Goal: Contribute content: Add original content to the website for others to see

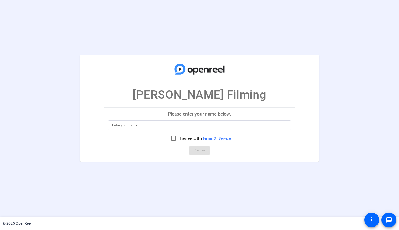
drag, startPoint x: 0, startPoint y: 0, endPoint x: 185, endPoint y: 126, distance: 223.4
click at [185, 126] on input at bounding box center [199, 125] width 174 height 6
type input "[PERSON_NAME]"
click at [172, 138] on input "I agree to the Terms Of Service" at bounding box center [173, 138] width 11 height 11
checkbox input "true"
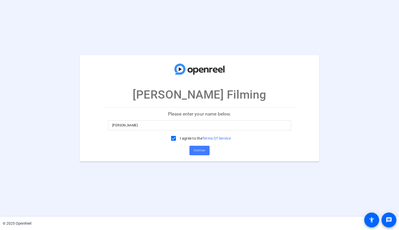
click at [206, 149] on span at bounding box center [199, 150] width 20 height 13
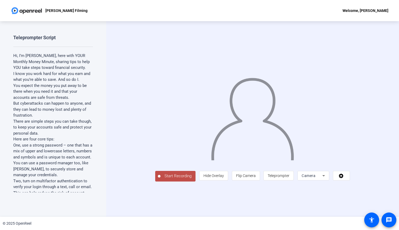
click at [325, 176] on icon at bounding box center [323, 175] width 3 height 1
click at [343, 202] on div at bounding box center [199, 115] width 399 height 230
click at [344, 178] on icon at bounding box center [341, 175] width 6 height 5
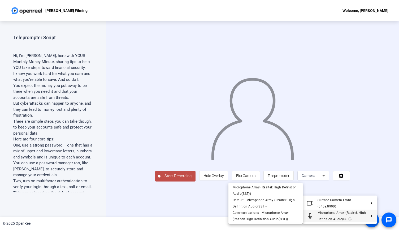
click at [193, 211] on div at bounding box center [199, 115] width 399 height 230
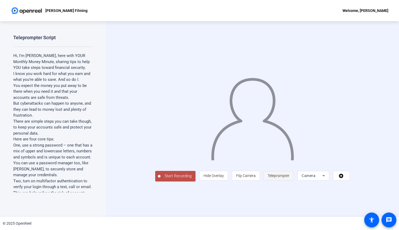
click at [289, 181] on span "Teleprompter" at bounding box center [278, 176] width 22 height 10
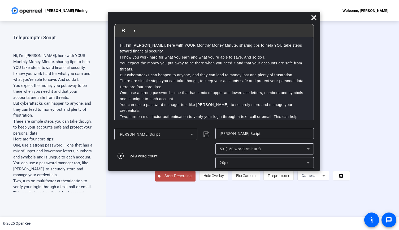
drag, startPoint x: 95, startPoint y: 7, endPoint x: 110, endPoint y: 19, distance: 18.7
click at [110, 19] on div at bounding box center [214, 18] width 212 height 9
click at [123, 154] on icon "button" at bounding box center [120, 156] width 6 height 6
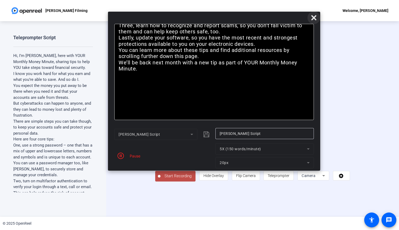
click at [315, 18] on icon at bounding box center [313, 18] width 6 height 6
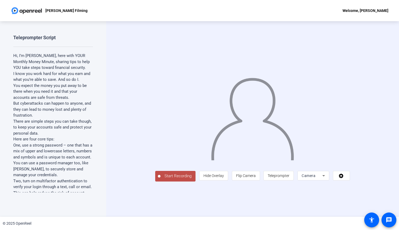
click at [160, 179] on span "Start Recording" at bounding box center [177, 176] width 35 height 6
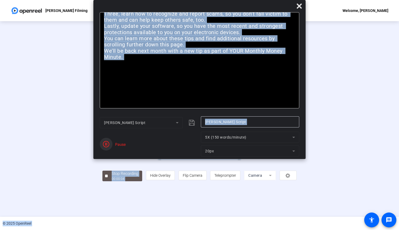
drag, startPoint x: 145, startPoint y: 193, endPoint x: 106, endPoint y: 145, distance: 62.1
click at [106, 145] on body "[PERSON_NAME] Filming Welcome, [PERSON_NAME] Teleprompter Script Hi, I’m [PERSO…" at bounding box center [199, 115] width 399 height 230
click at [106, 145] on icon "button" at bounding box center [106, 144] width 6 height 6
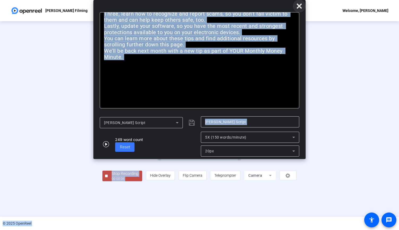
click at [300, 9] on icon at bounding box center [299, 6] width 6 height 6
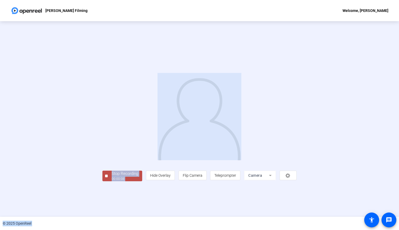
click at [112, 181] on div "00:00:08" at bounding box center [125, 178] width 26 height 5
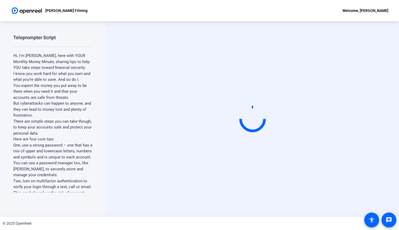
click at [171, 200] on div "Start Recording" at bounding box center [252, 119] width 293 height 196
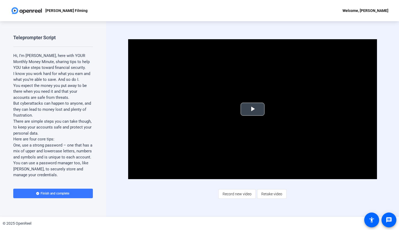
click at [252, 109] on span "Video Player" at bounding box center [252, 109] width 0 height 0
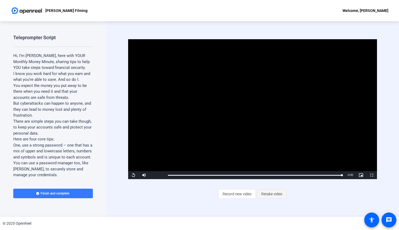
click at [275, 195] on span "Retake video" at bounding box center [271, 194] width 21 height 10
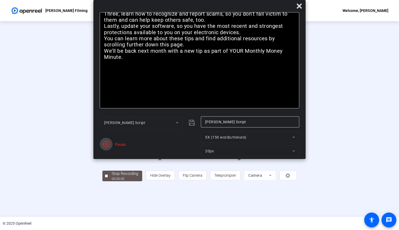
click at [106, 142] on icon "button" at bounding box center [106, 144] width 6 height 6
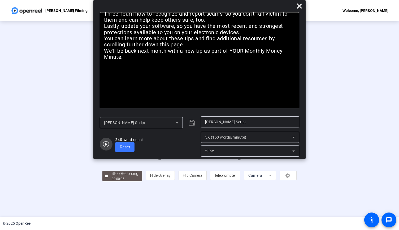
click at [106, 143] on icon "button" at bounding box center [106, 144] width 6 height 6
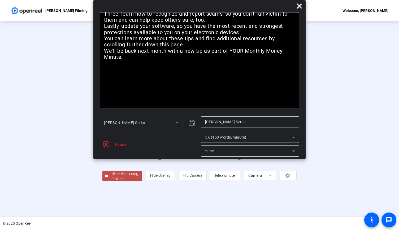
click at [106, 143] on icon "button" at bounding box center [106, 144] width 6 height 6
click at [299, 8] on icon at bounding box center [299, 6] width 6 height 6
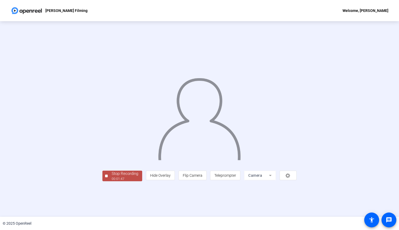
click at [112, 177] on div "Stop Recording" at bounding box center [125, 174] width 26 height 6
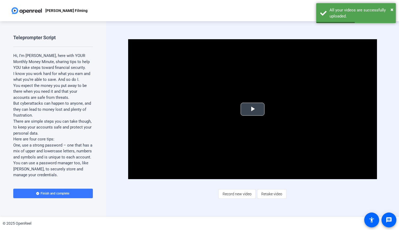
click at [252, 109] on span "Video Player" at bounding box center [252, 109] width 0 height 0
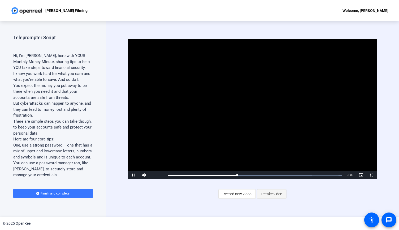
click at [276, 195] on span "Retake video" at bounding box center [271, 194] width 21 height 10
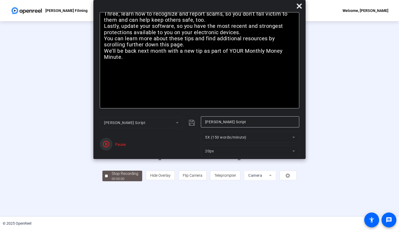
click at [107, 145] on icon "button" at bounding box center [106, 144] width 6 height 6
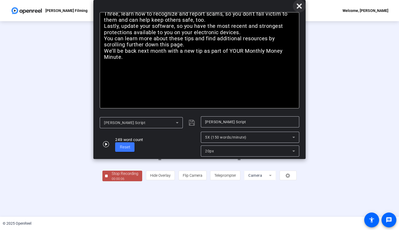
click at [298, 4] on icon at bounding box center [299, 6] width 6 height 6
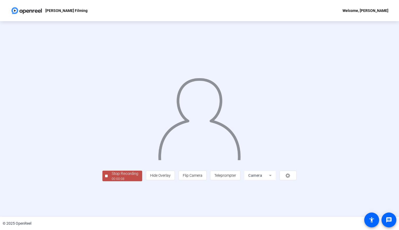
click at [112, 181] on div "00:00:08" at bounding box center [125, 178] width 26 height 5
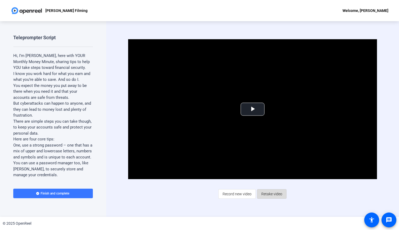
click at [268, 196] on span "Retake video" at bounding box center [271, 194] width 21 height 10
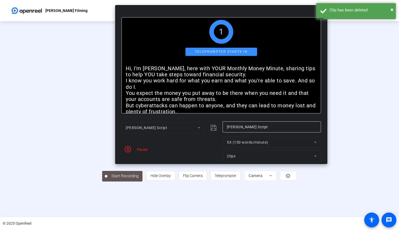
drag, startPoint x: 237, startPoint y: 9, endPoint x: 245, endPoint y: 13, distance: 8.5
click at [245, 13] on div at bounding box center [221, 12] width 212 height 9
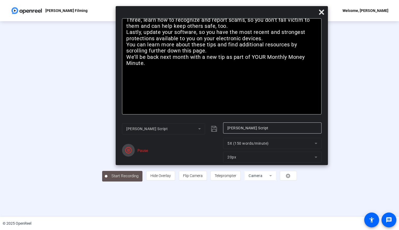
click at [130, 149] on icon "button" at bounding box center [128, 150] width 6 height 6
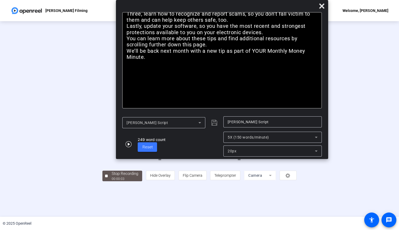
drag, startPoint x: 294, startPoint y: 12, endPoint x: 294, endPoint y: -22, distance: 34.2
click at [294, 0] on html "[PERSON_NAME] Filming Welcome, [PERSON_NAME] Teleprompter Script Hi, I’m [PERSO…" at bounding box center [199, 115] width 399 height 230
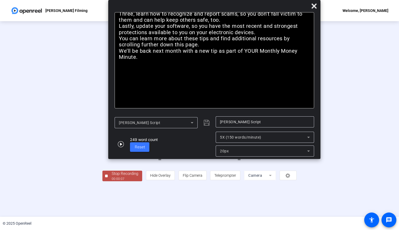
drag, startPoint x: 237, startPoint y: 7, endPoint x: 229, endPoint y: 4, distance: 8.6
click at [229, 4] on div at bounding box center [214, 7] width 212 height 9
click at [237, 156] on div "20px" at bounding box center [264, 150] width 90 height 11
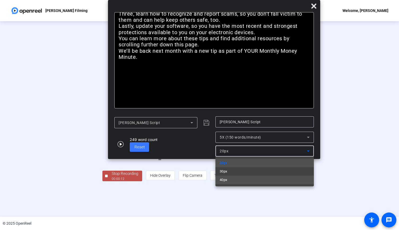
click at [226, 180] on span "40px" at bounding box center [223, 180] width 8 height 6
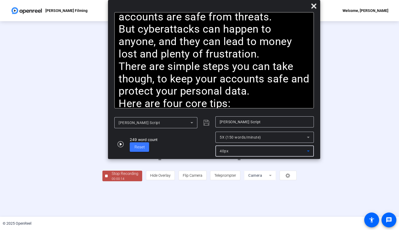
click at [239, 155] on div "40px" at bounding box center [264, 150] width 90 height 11
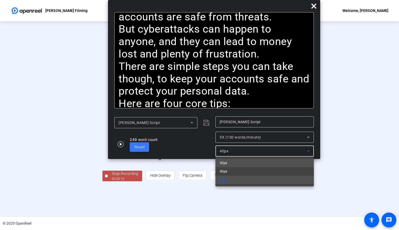
click at [237, 164] on mat-option "20px" at bounding box center [264, 163] width 98 height 8
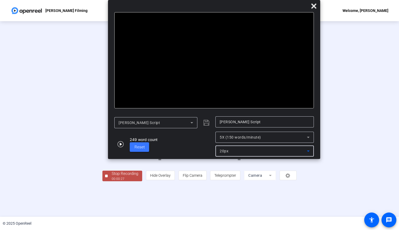
drag, startPoint x: 304, startPoint y: 0, endPoint x: 68, endPoint y: 208, distance: 314.3
click at [112, 181] on div "00:00:27" at bounding box center [125, 178] width 26 height 5
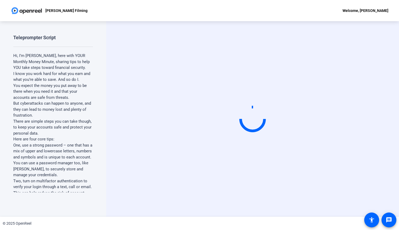
click at [68, 208] on div "Teleprompter Script Hi, I’m [PERSON_NAME], here with YOUR Monthly Money Minute,…" at bounding box center [53, 119] width 106 height 196
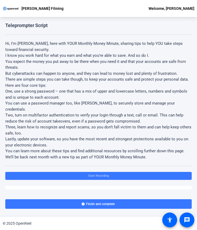
drag, startPoint x: 154, startPoint y: 2, endPoint x: 96, endPoint y: 47, distance: 73.4
click at [96, 47] on p "Hi, I’m [PERSON_NAME], here with YOUR Monthly Money Minute, sharing tips to hel…" at bounding box center [98, 47] width 187 height 12
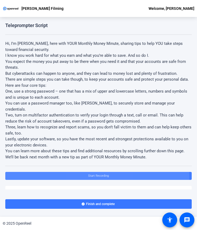
click at [94, 171] on span at bounding box center [98, 175] width 187 height 13
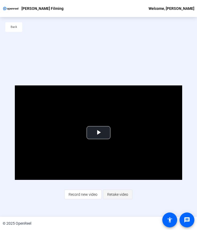
click at [114, 195] on span "Retake video" at bounding box center [117, 194] width 21 height 10
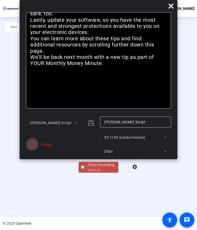
click at [37, 145] on span "button" at bounding box center [32, 144] width 13 height 13
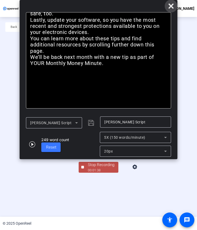
click at [173, 8] on icon at bounding box center [171, 5] width 5 height 5
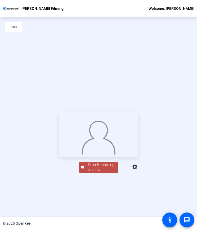
click at [90, 168] on div "Stop Recording" at bounding box center [101, 165] width 26 height 6
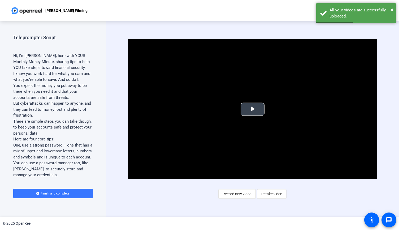
click at [252, 109] on span "Video Player" at bounding box center [252, 109] width 0 height 0
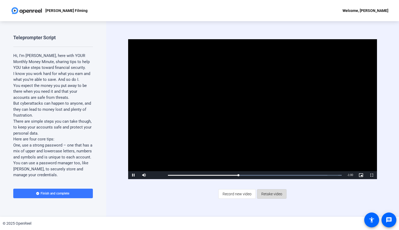
click at [270, 196] on span "Retake video" at bounding box center [271, 194] width 21 height 10
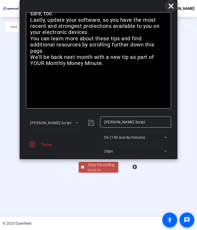
click at [172, 6] on icon at bounding box center [171, 5] width 5 height 5
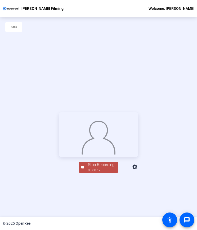
click at [98, 173] on div "00:00:19" at bounding box center [101, 170] width 26 height 5
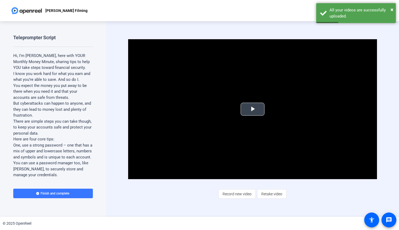
click at [252, 109] on span "Video Player" at bounding box center [252, 109] width 0 height 0
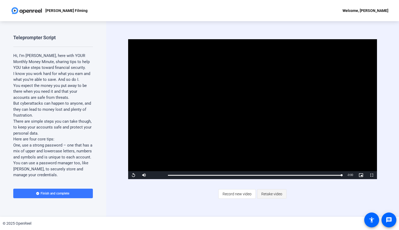
click at [276, 196] on span "Retake video" at bounding box center [271, 194] width 21 height 10
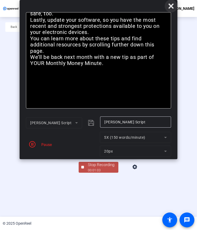
click at [170, 7] on icon at bounding box center [171, 5] width 5 height 5
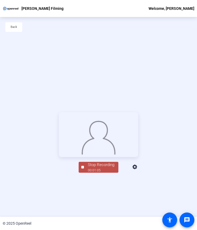
click at [98, 173] on div "00:01:05" at bounding box center [101, 170] width 26 height 5
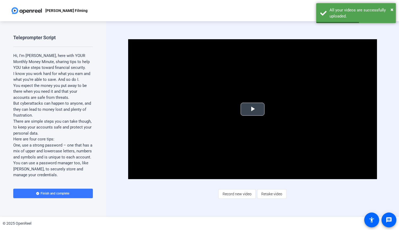
click at [252, 109] on span "Video Player" at bounding box center [252, 109] width 0 height 0
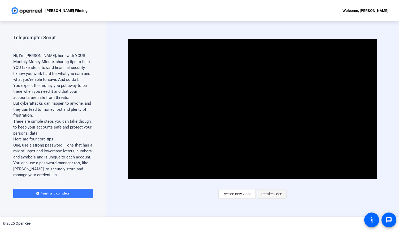
click at [269, 193] on span "Retake video" at bounding box center [271, 194] width 21 height 10
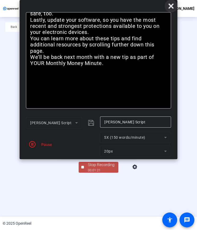
click at [173, 6] on icon at bounding box center [171, 6] width 6 height 6
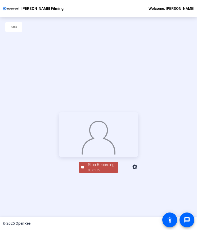
click at [91, 168] on div "Stop Recording" at bounding box center [101, 165] width 26 height 6
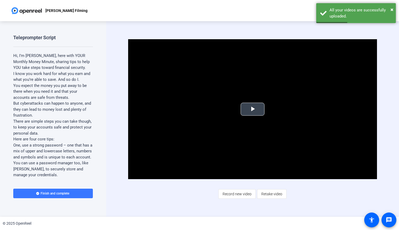
click at [252, 109] on span "Video Player" at bounding box center [252, 109] width 0 height 0
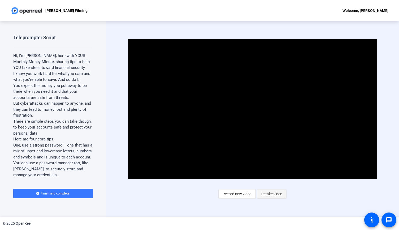
click at [270, 196] on span "Retake video" at bounding box center [271, 194] width 21 height 10
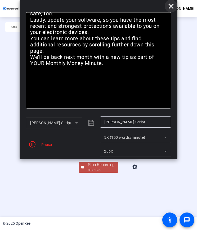
click at [170, 7] on icon at bounding box center [171, 5] width 5 height 5
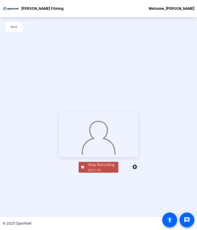
click at [96, 168] on div "Stop Recording" at bounding box center [101, 165] width 26 height 6
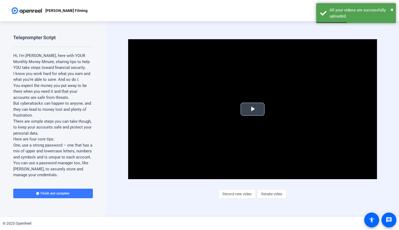
click at [252, 109] on span "Video Player" at bounding box center [252, 109] width 0 height 0
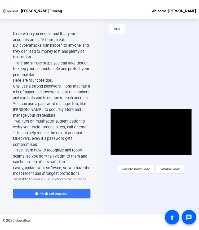
scroll to position [85, 0]
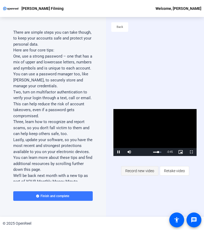
click at [131, 172] on span "Record new video" at bounding box center [139, 171] width 29 height 10
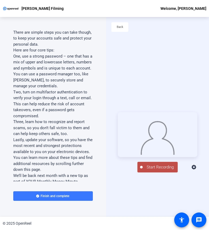
click at [149, 170] on span "Start Recording" at bounding box center [160, 167] width 35 height 6
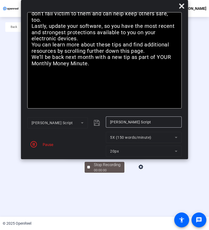
click at [44, 144] on div "Pause" at bounding box center [46, 145] width 13 height 6
click at [33, 143] on icon "button" at bounding box center [33, 144] width 6 height 6
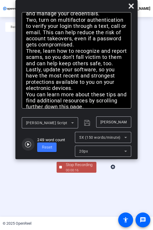
click at [29, 145] on icon "button" at bounding box center [28, 144] width 6 height 6
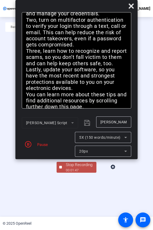
click at [29, 145] on icon "button" at bounding box center [28, 144] width 6 height 6
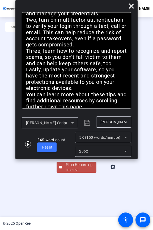
click at [77, 173] on div "00:01:50" at bounding box center [79, 170] width 26 height 5
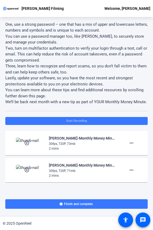
scroll to position [109, 0]
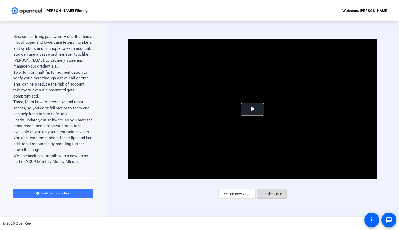
click at [272, 196] on span "Retake video" at bounding box center [271, 194] width 21 height 10
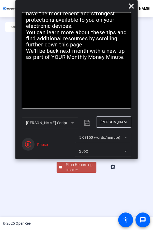
click at [31, 145] on span "button" at bounding box center [28, 144] width 13 height 13
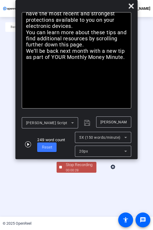
drag, startPoint x: 80, startPoint y: 28, endPoint x: 83, endPoint y: 61, distance: 33.6
click at [131, 7] on icon at bounding box center [131, 5] width 5 height 5
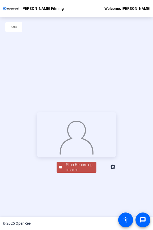
click at [68, 168] on div "Stop Recording" at bounding box center [79, 165] width 26 height 6
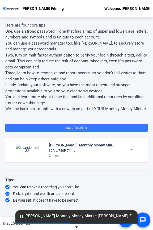
scroll to position [151, 0]
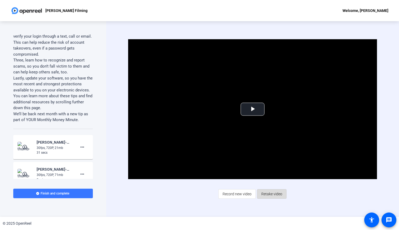
click at [267, 193] on span "Retake video" at bounding box center [271, 194] width 21 height 10
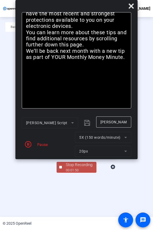
click at [41, 145] on div "Pause" at bounding box center [40, 145] width 13 height 6
click at [29, 144] on icon "button" at bounding box center [28, 144] width 6 height 6
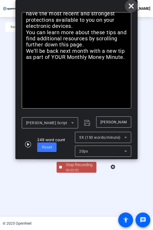
click at [131, 6] on icon at bounding box center [131, 5] width 5 height 5
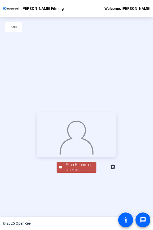
click at [62, 173] on span "Stop Recording 00:02:05" at bounding box center [79, 167] width 34 height 11
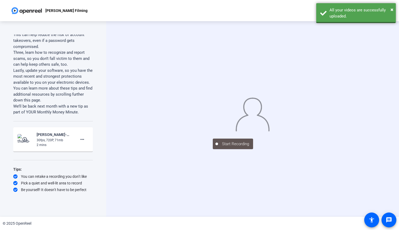
scroll to position [204, 0]
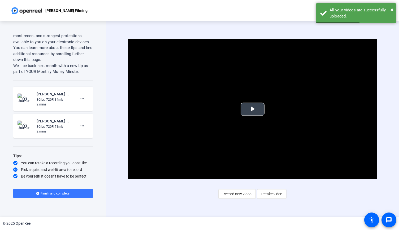
click at [252, 109] on span "Video Player" at bounding box center [252, 109] width 0 height 0
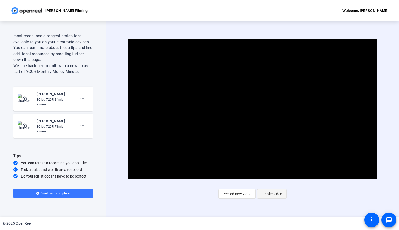
click at [269, 196] on span "Retake video" at bounding box center [271, 194] width 21 height 10
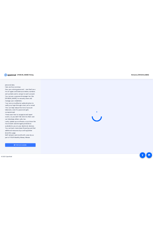
scroll to position [177, 0]
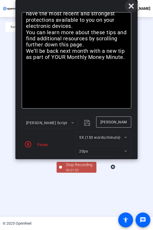
click at [133, 6] on icon at bounding box center [131, 6] width 6 height 6
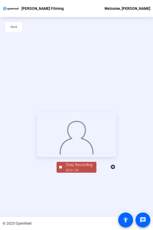
click at [63, 173] on span "Stop Recording 00:01:54" at bounding box center [79, 167] width 34 height 11
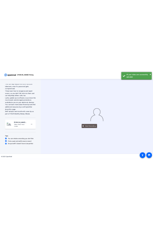
scroll to position [204, 0]
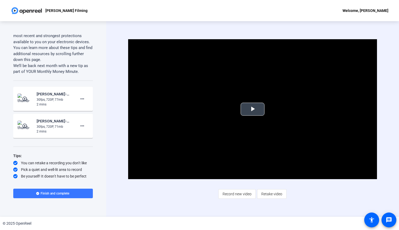
click at [252, 109] on span "Video Player" at bounding box center [252, 109] width 0 height 0
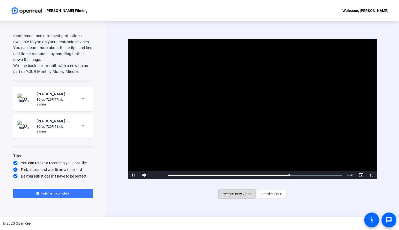
click at [236, 196] on span "Record new video" at bounding box center [236, 194] width 29 height 10
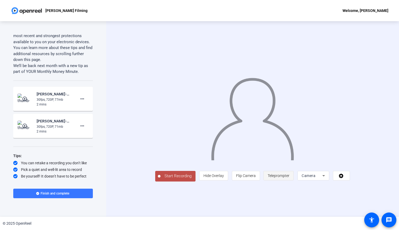
click at [289, 178] on span "Teleprompter" at bounding box center [278, 176] width 22 height 4
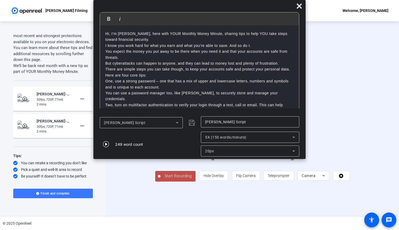
click at [294, 138] on icon at bounding box center [293, 137] width 6 height 6
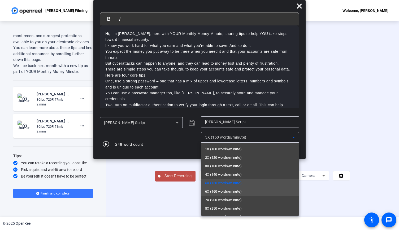
click at [261, 194] on mat-option "6X (160 words/minute)" at bounding box center [250, 191] width 98 height 8
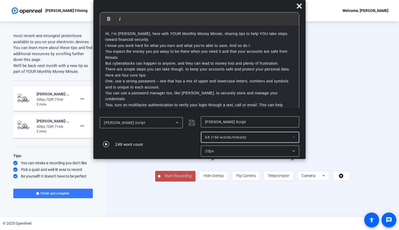
click at [277, 207] on div "Start Recording person Hide Overlay flip Flip Camera article Teleprompter Camera" at bounding box center [252, 119] width 293 height 196
click at [160, 179] on span "Start Recording" at bounding box center [177, 176] width 35 height 6
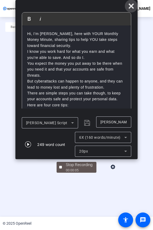
click at [130, 6] on icon at bounding box center [131, 5] width 5 height 5
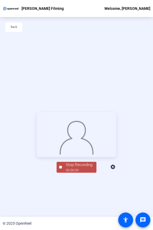
click at [63, 173] on span "Stop Recording 00:00:09" at bounding box center [79, 167] width 34 height 11
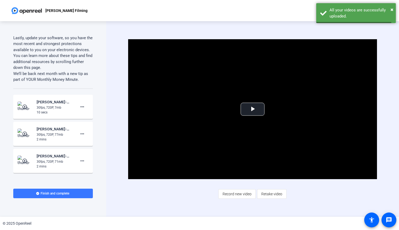
scroll to position [231, 0]
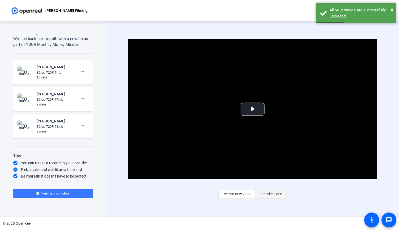
click at [272, 194] on span "Retake video" at bounding box center [271, 194] width 21 height 10
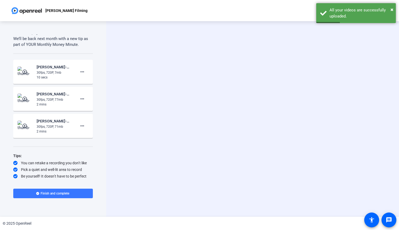
scroll to position [204, 0]
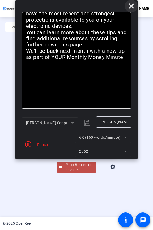
click at [131, 6] on icon at bounding box center [131, 5] width 5 height 5
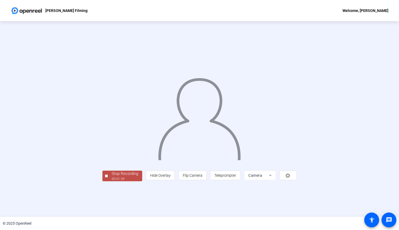
click at [105, 177] on div at bounding box center [106, 176] width 3 height 3
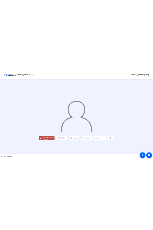
scroll to position [191, 0]
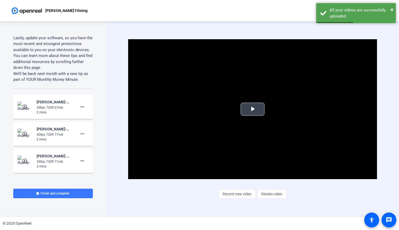
click at [252, 109] on span "Video Player" at bounding box center [252, 109] width 0 height 0
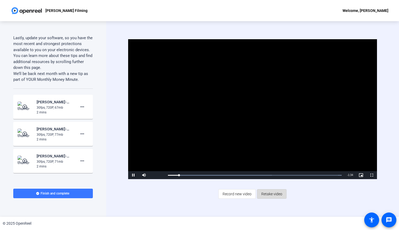
click at [267, 195] on span "Retake video" at bounding box center [271, 194] width 21 height 10
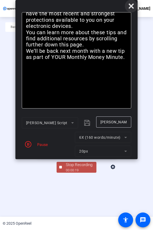
click at [129, 5] on icon at bounding box center [131, 6] width 6 height 6
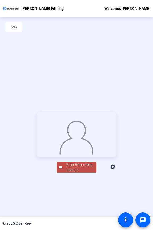
click at [68, 168] on div "Stop Recording" at bounding box center [79, 165] width 26 height 6
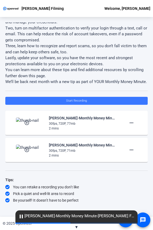
scroll to position [152, 0]
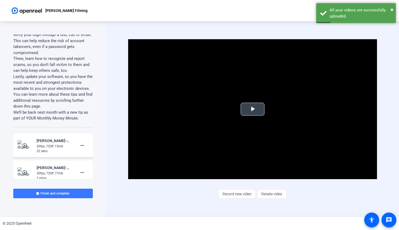
click at [252, 109] on span "Video Player" at bounding box center [252, 109] width 0 height 0
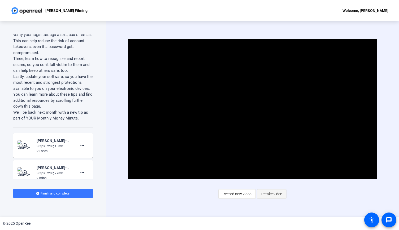
click at [269, 194] on span "Retake video" at bounding box center [271, 194] width 21 height 10
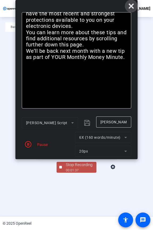
click at [130, 6] on icon at bounding box center [131, 5] width 5 height 5
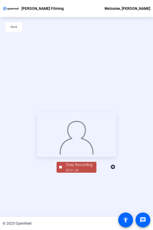
click at [68, 168] on div "Stop Recording" at bounding box center [79, 165] width 26 height 6
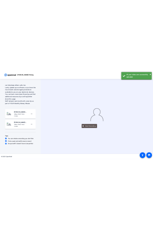
scroll to position [218, 0]
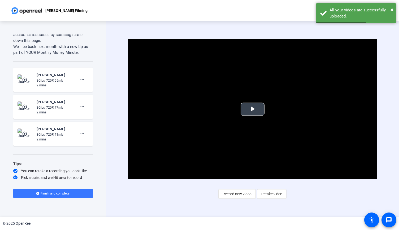
click at [252, 109] on span "Video Player" at bounding box center [252, 109] width 0 height 0
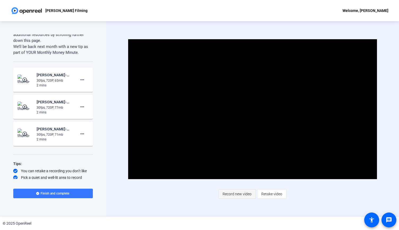
click at [237, 194] on span "Record new video" at bounding box center [236, 194] width 29 height 10
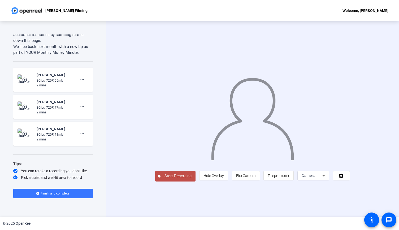
click at [160, 179] on span "Start Recording" at bounding box center [177, 176] width 35 height 6
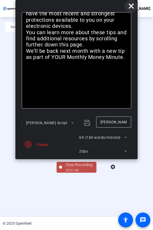
click at [130, 7] on icon at bounding box center [131, 5] width 5 height 5
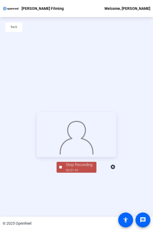
click at [73, 168] on div "Stop Recording" at bounding box center [79, 165] width 26 height 6
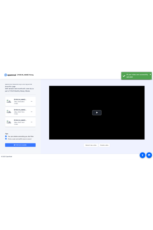
scroll to position [258, 0]
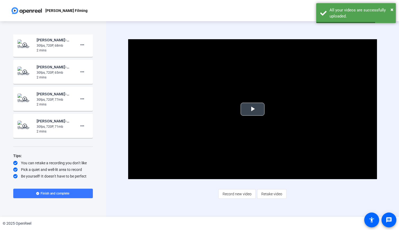
click at [252, 109] on span "Video Player" at bounding box center [252, 109] width 0 height 0
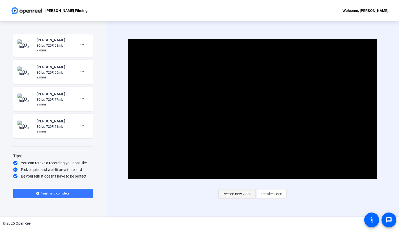
click at [233, 193] on span "Record new video" at bounding box center [236, 194] width 29 height 10
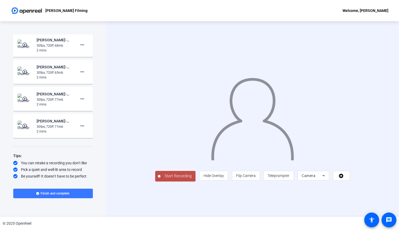
click at [160, 179] on span "Start Recording" at bounding box center [177, 176] width 35 height 6
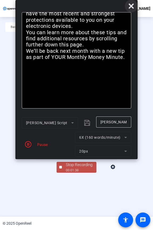
click at [130, 6] on icon at bounding box center [131, 5] width 5 height 5
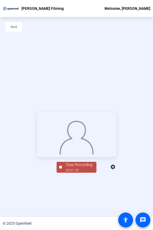
click at [68, 173] on div "00:01:39" at bounding box center [79, 170] width 26 height 5
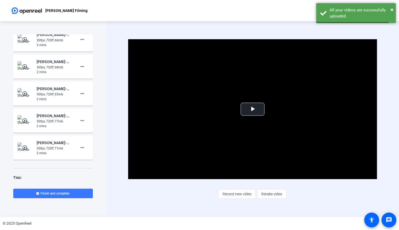
scroll to position [285, 0]
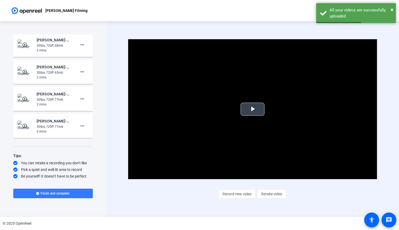
click at [252, 109] on span "Video Player" at bounding box center [252, 109] width 0 height 0
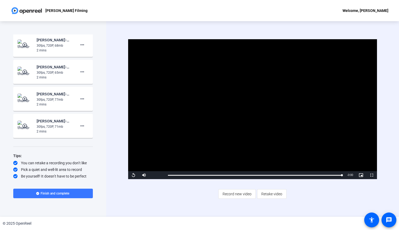
click at [24, 99] on mat-icon "play_circle_outline" at bounding box center [25, 98] width 6 height 5
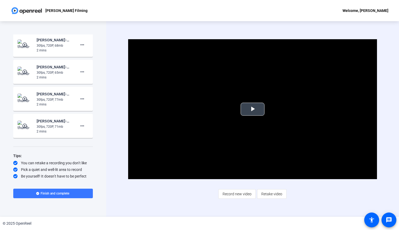
click at [252, 109] on span "Video Player" at bounding box center [252, 109] width 0 height 0
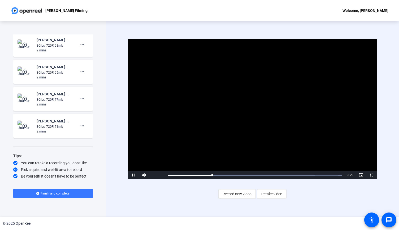
click at [24, 70] on mat-icon "play_circle_outline" at bounding box center [25, 71] width 6 height 5
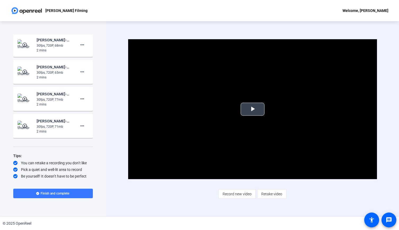
click at [252, 109] on span "Video Player" at bounding box center [252, 109] width 0 height 0
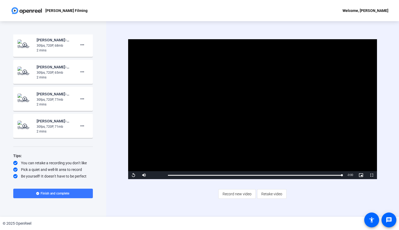
click at [25, 126] on mat-icon "play_circle_outline" at bounding box center [25, 125] width 6 height 5
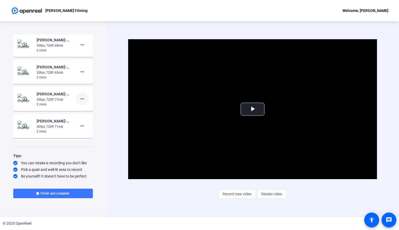
click at [80, 99] on mat-icon "more_horiz" at bounding box center [82, 99] width 6 height 6
click at [83, 108] on span "Delete clip" at bounding box center [87, 110] width 21 height 6
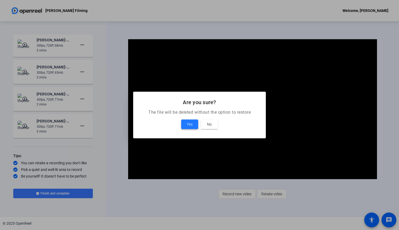
click at [188, 125] on span "Yes" at bounding box center [190, 124] width 6 height 6
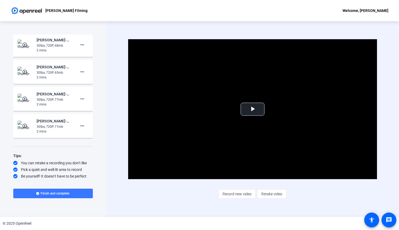
scroll to position [258, 0]
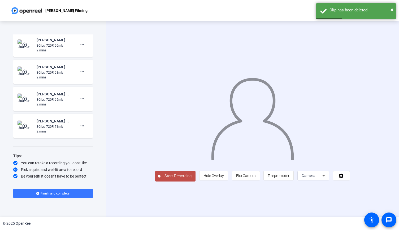
click at [24, 127] on mat-icon "play_circle_outline" at bounding box center [25, 125] width 6 height 5
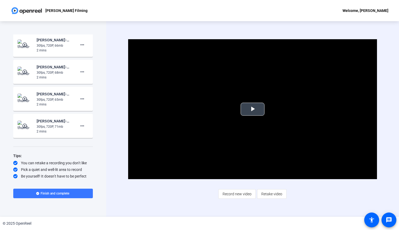
click at [252, 109] on span "Video Player" at bounding box center [252, 109] width 0 height 0
click at [80, 127] on mat-icon "more_horiz" at bounding box center [82, 126] width 6 height 6
click at [84, 137] on span "Delete clip" at bounding box center [87, 137] width 21 height 6
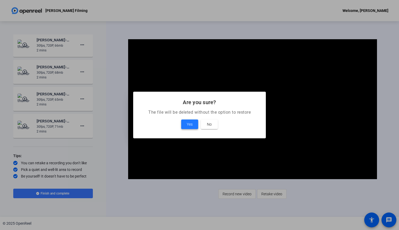
click at [191, 123] on span "Yes" at bounding box center [190, 124] width 6 height 6
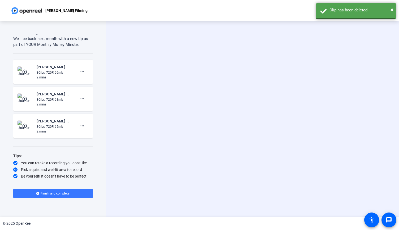
scroll to position [231, 0]
click at [22, 71] on mat-icon "play_circle_outline" at bounding box center [25, 71] width 6 height 5
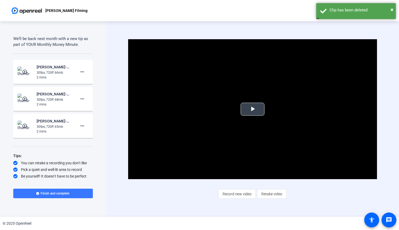
click at [252, 109] on span "Video Player" at bounding box center [252, 109] width 0 height 0
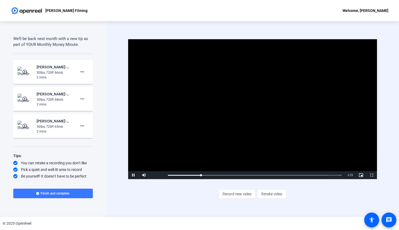
click at [25, 97] on mat-icon "play_circle_outline" at bounding box center [25, 98] width 6 height 5
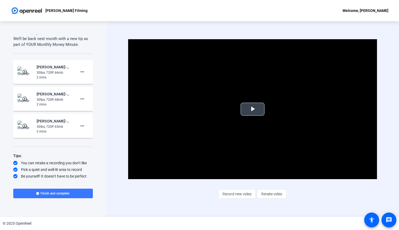
click at [252, 109] on span "Video Player" at bounding box center [252, 109] width 0 height 0
click at [24, 126] on mat-icon "play_circle_outline" at bounding box center [25, 125] width 6 height 5
click at [252, 109] on span "Video Player" at bounding box center [252, 109] width 0 height 0
click at [25, 70] on mat-icon "play_circle_outline" at bounding box center [25, 71] width 6 height 5
click at [252, 109] on span "Video Player" at bounding box center [252, 109] width 0 height 0
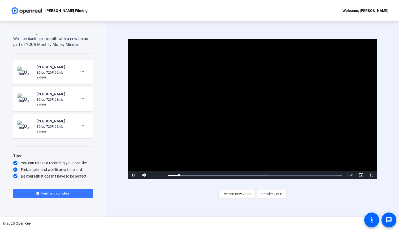
click at [24, 99] on mat-icon "play_circle_outline" at bounding box center [25, 98] width 6 height 5
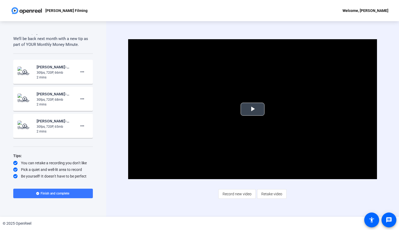
click at [252, 109] on span "Video Player" at bounding box center [252, 109] width 0 height 0
click at [82, 100] on mat-icon "more_horiz" at bounding box center [82, 99] width 6 height 6
click at [90, 110] on span "Delete clip" at bounding box center [87, 110] width 21 height 6
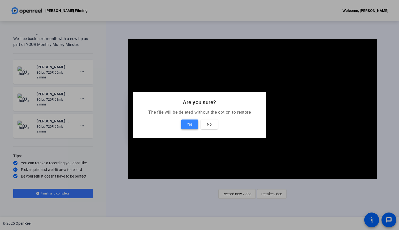
click at [191, 125] on span "Yes" at bounding box center [190, 124] width 6 height 6
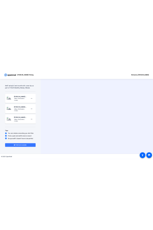
scroll to position [204, 0]
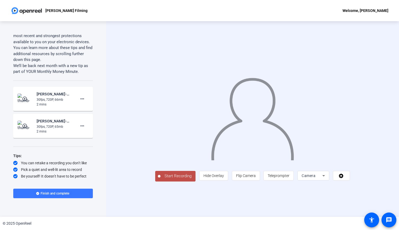
click at [160, 179] on span "Start Recording" at bounding box center [177, 176] width 35 height 6
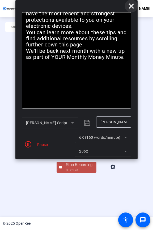
click at [134, 6] on icon at bounding box center [131, 6] width 6 height 6
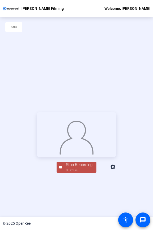
click at [66, 168] on div "Stop Recording" at bounding box center [79, 165] width 26 height 6
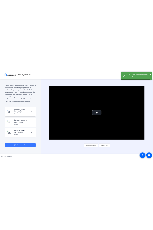
scroll to position [231, 0]
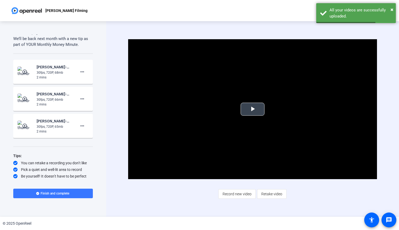
click at [252, 109] on span "Video Player" at bounding box center [252, 109] width 0 height 0
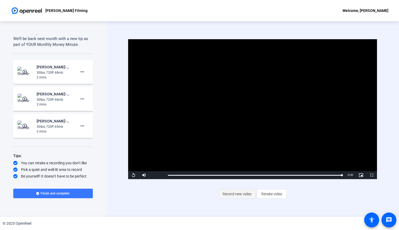
click at [238, 196] on span "Record new video" at bounding box center [236, 194] width 29 height 10
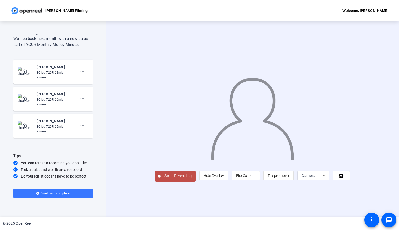
click at [160, 179] on span "Start Recording" at bounding box center [177, 176] width 35 height 6
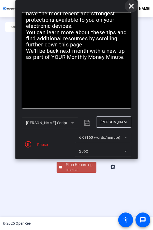
click at [133, 7] on icon at bounding box center [131, 6] width 6 height 6
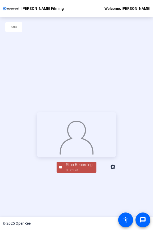
click at [68, 168] on div "Stop Recording" at bounding box center [79, 165] width 26 height 6
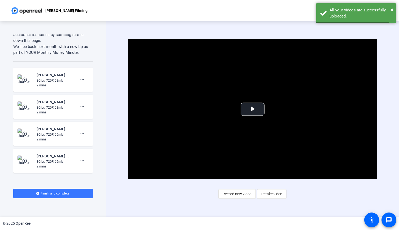
scroll to position [258, 0]
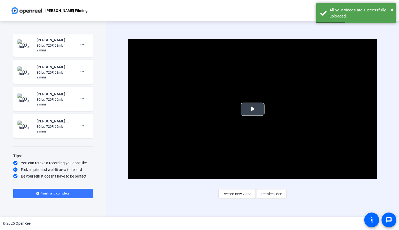
click at [252, 109] on span "Video Player" at bounding box center [252, 109] width 0 height 0
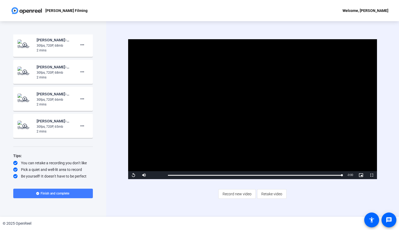
click at [59, 192] on span "Finish and complete" at bounding box center [55, 193] width 29 height 4
